Goal: Task Accomplishment & Management: Manage account settings

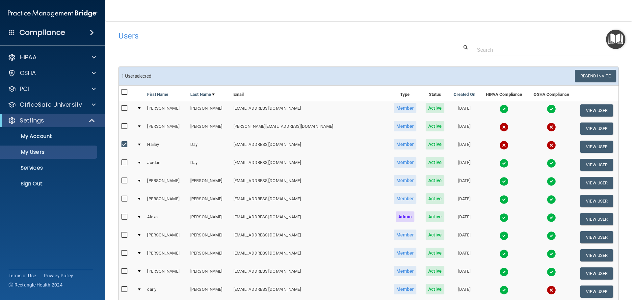
select select "20"
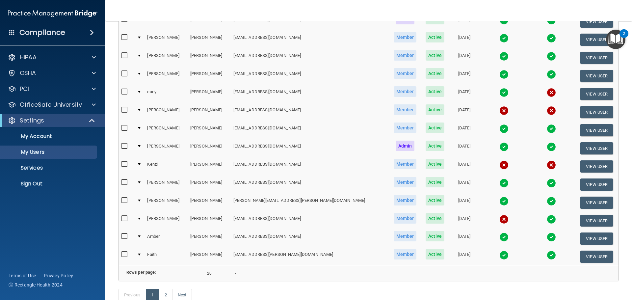
scroll to position [230, 0]
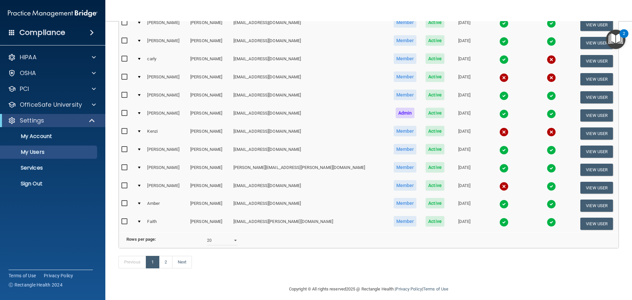
click at [125, 186] on input "checkbox" at bounding box center [125, 185] width 8 height 5
checkbox input "true"
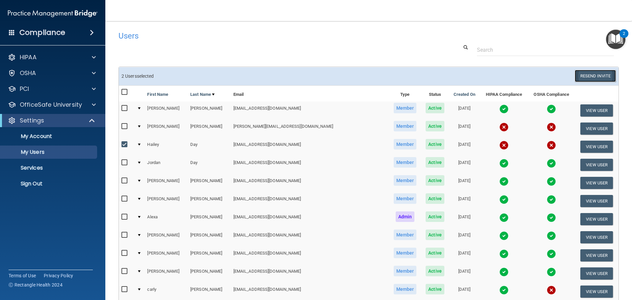
click at [577, 73] on button "Resend Invite" at bounding box center [594, 76] width 41 height 12
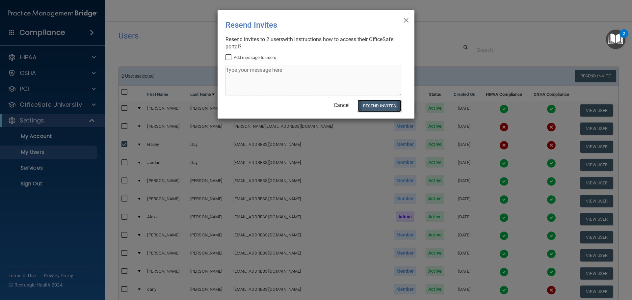
click at [368, 104] on button "Resend Invites" at bounding box center [379, 106] width 44 height 12
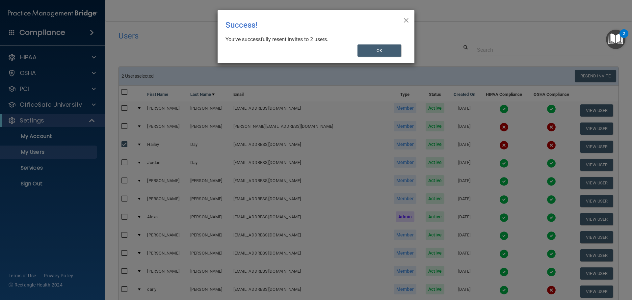
click at [406, 19] on span "×" at bounding box center [406, 19] width 6 height 13
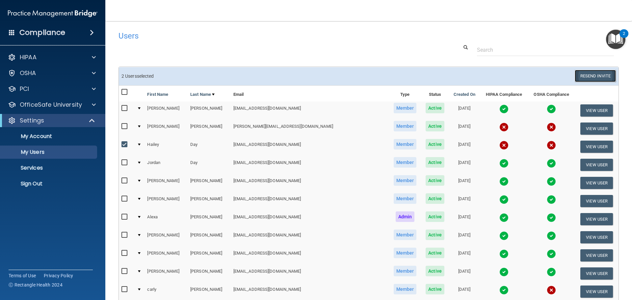
click at [584, 75] on button "Resend Invite" at bounding box center [594, 76] width 41 height 12
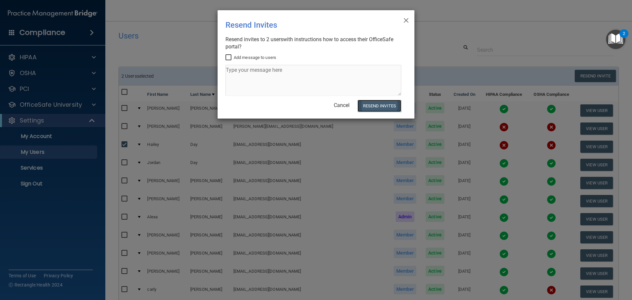
click at [373, 103] on button "Resend Invites" at bounding box center [379, 106] width 44 height 12
click at [406, 20] on span "×" at bounding box center [406, 19] width 6 height 13
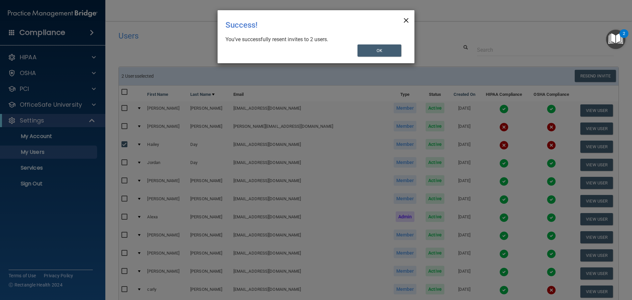
click at [406, 18] on span "×" at bounding box center [406, 19] width 6 height 13
